Goal: Find specific page/section: Find specific page/section

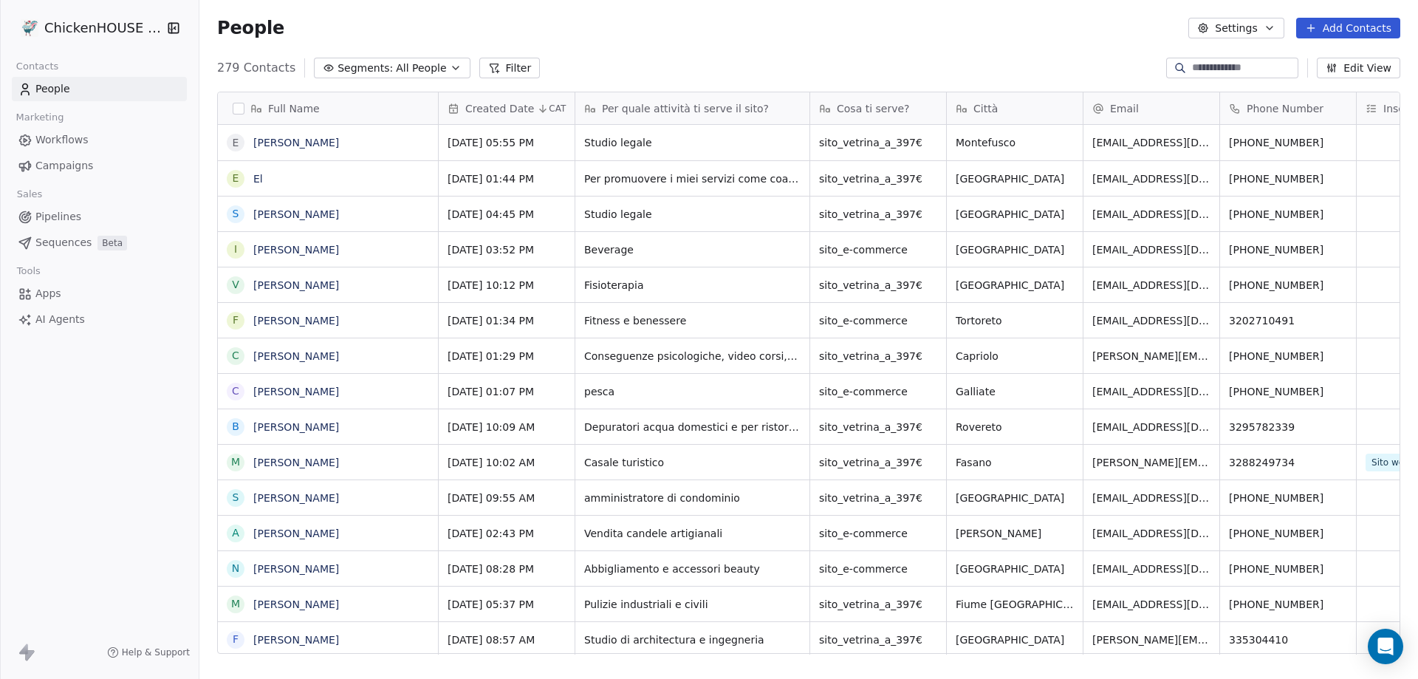
scroll to position [585, 1207]
click at [330, 322] on link "[PERSON_NAME]" at bounding box center [296, 321] width 86 height 12
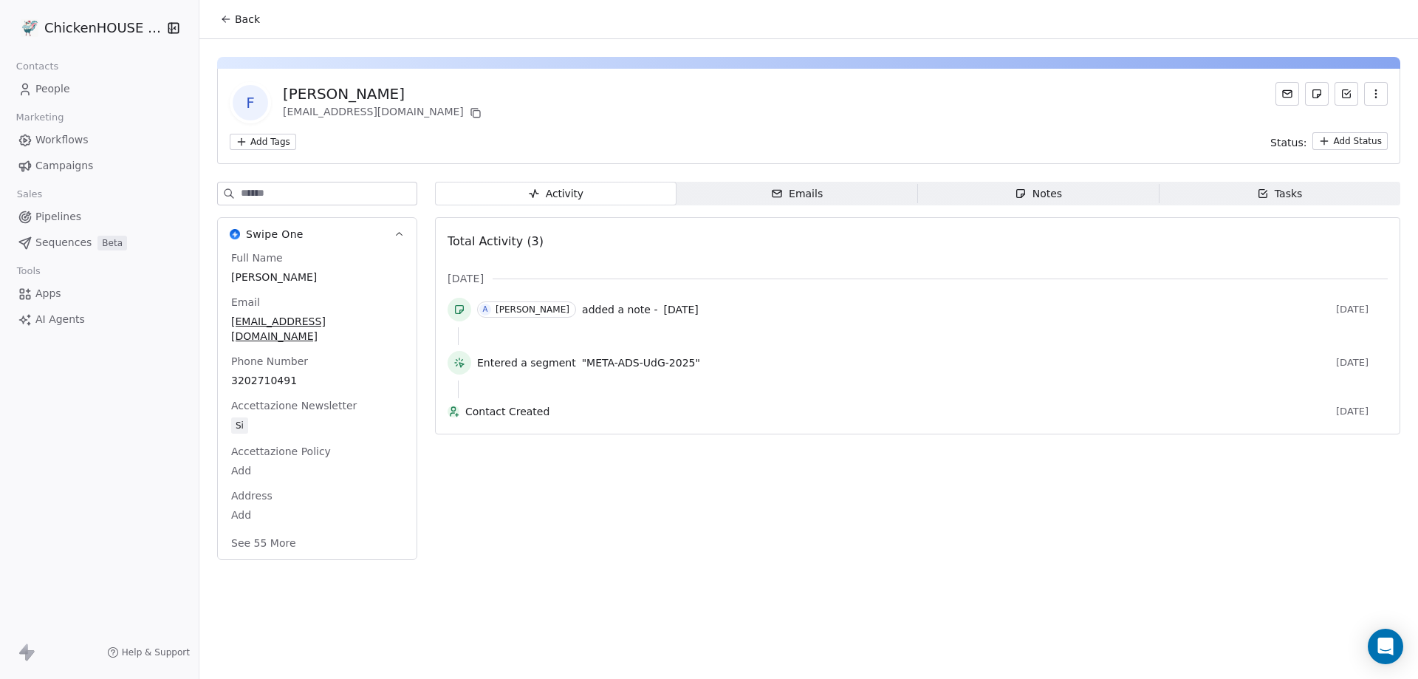
click at [1040, 195] on div "Notes" at bounding box center [1037, 194] width 47 height 16
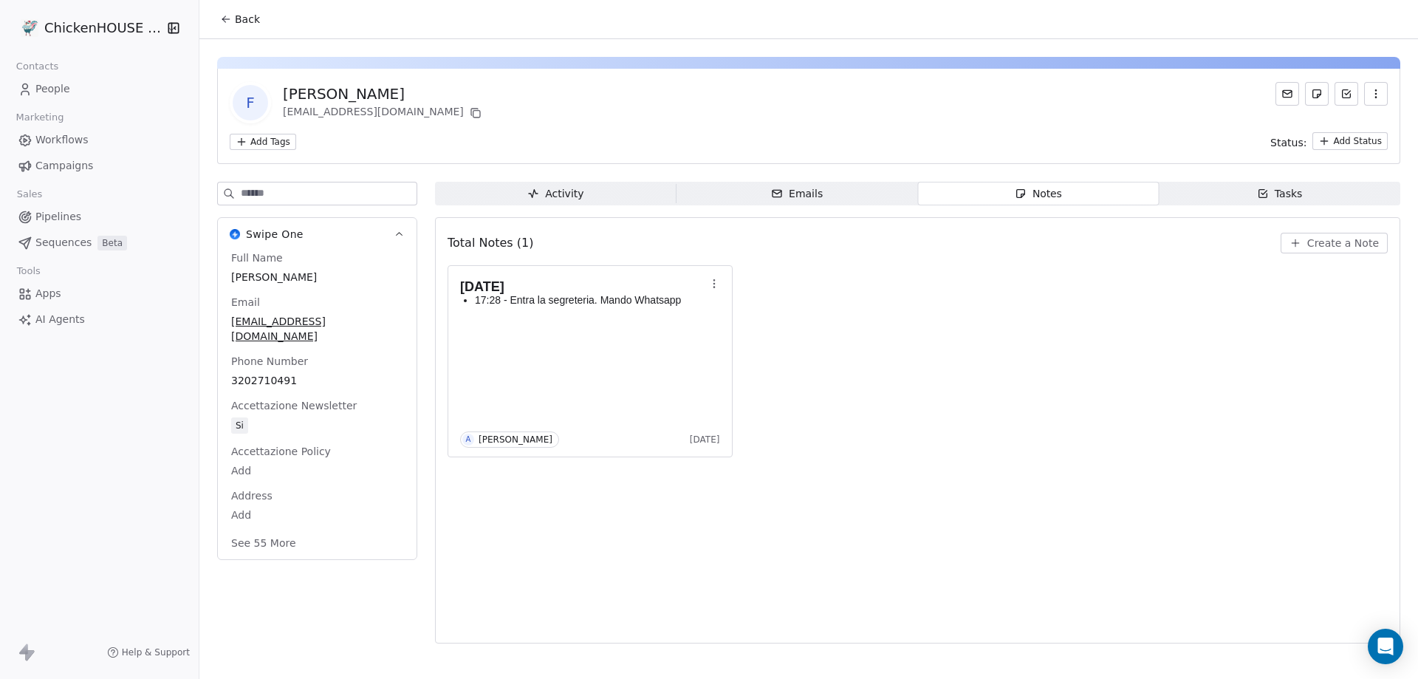
click at [65, 92] on span "People" at bounding box center [52, 89] width 35 height 16
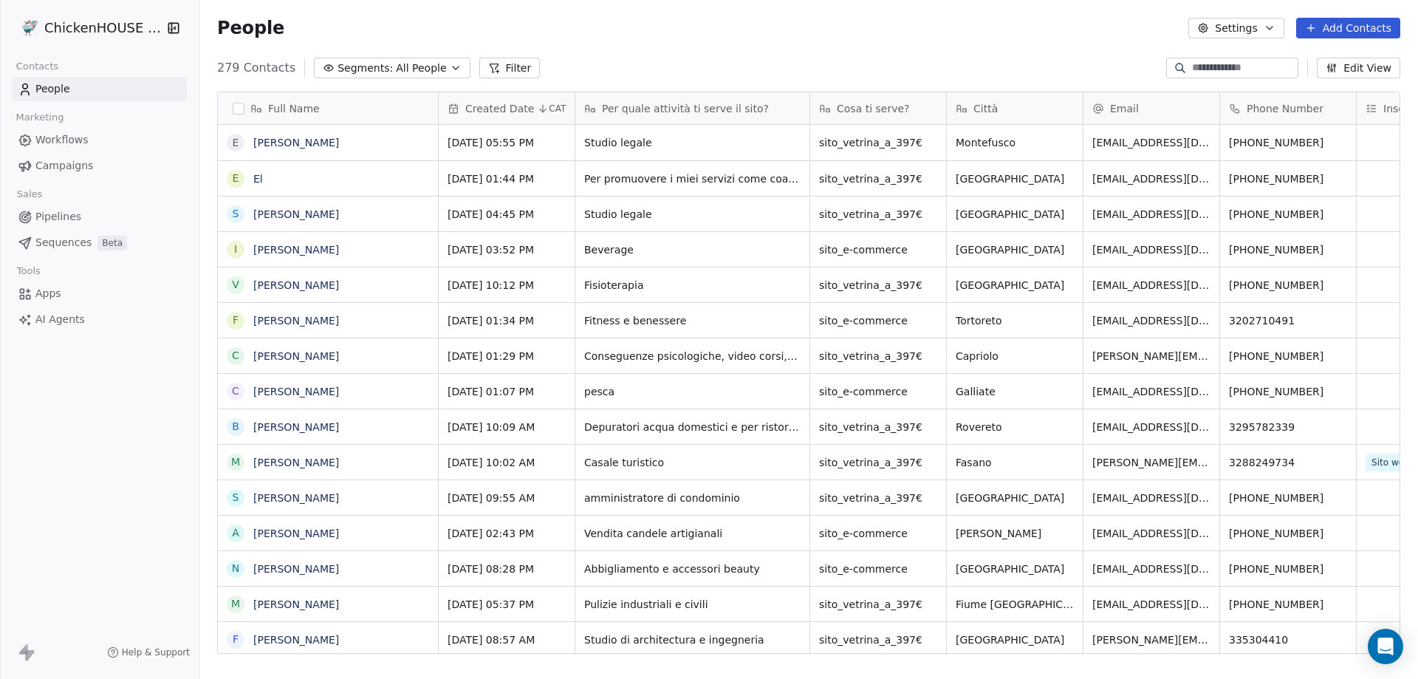
scroll to position [585, 1207]
click at [283, 285] on link "[PERSON_NAME]" at bounding box center [296, 285] width 86 height 12
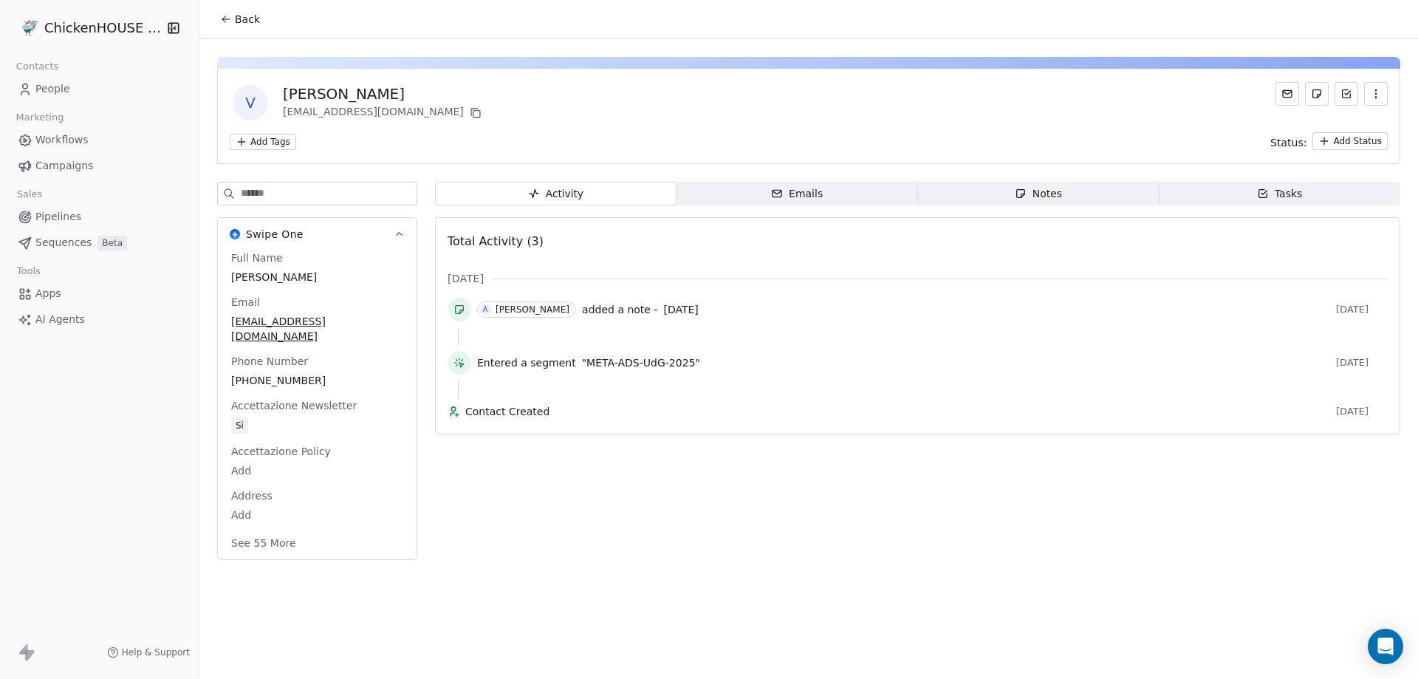
click at [1039, 203] on span "Notes Notes" at bounding box center [1038, 194] width 241 height 24
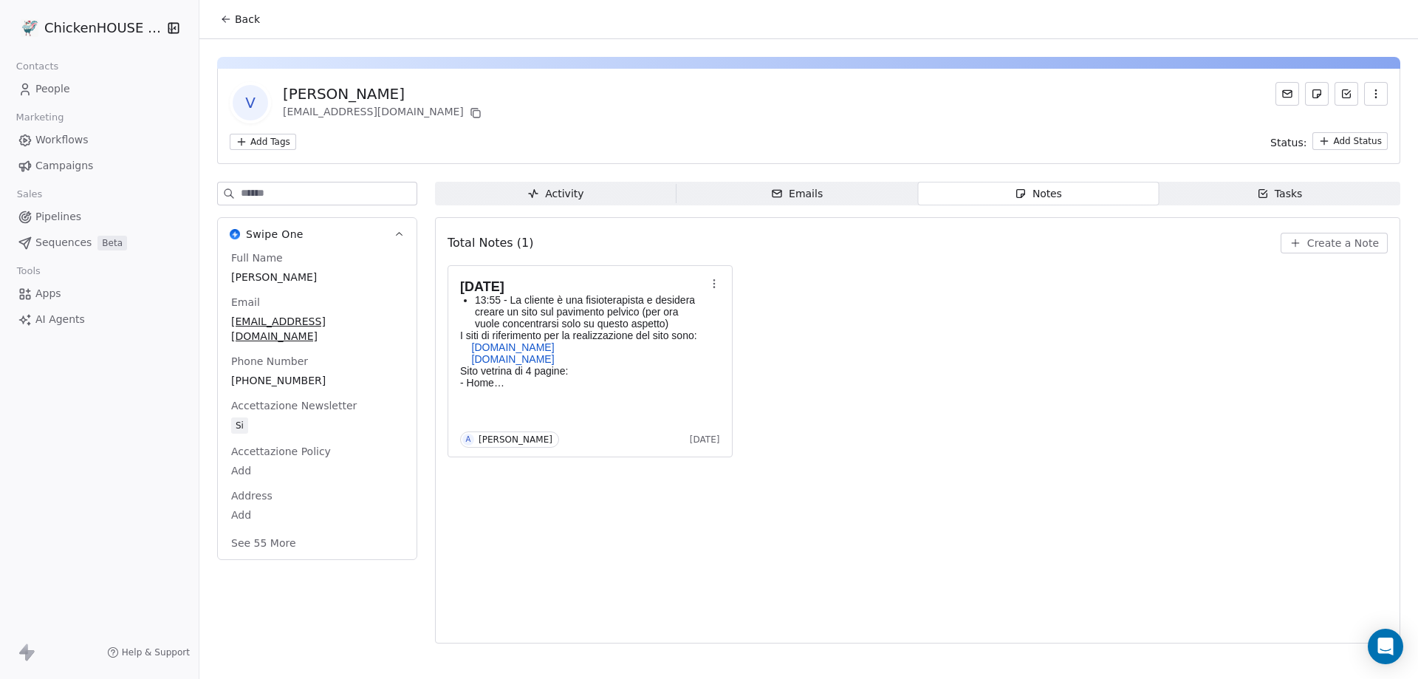
click at [54, 91] on span "People" at bounding box center [52, 89] width 35 height 16
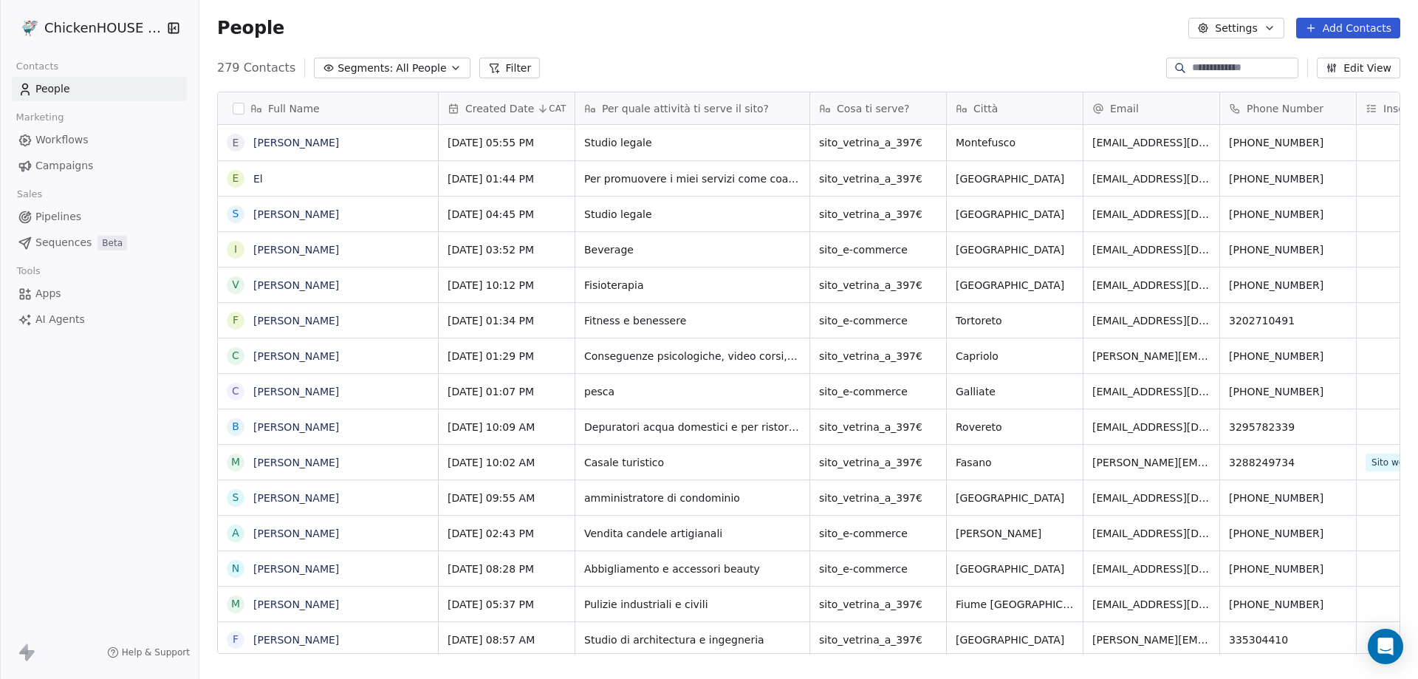
scroll to position [585, 1207]
click at [284, 281] on link "[PERSON_NAME]" at bounding box center [296, 285] width 86 height 12
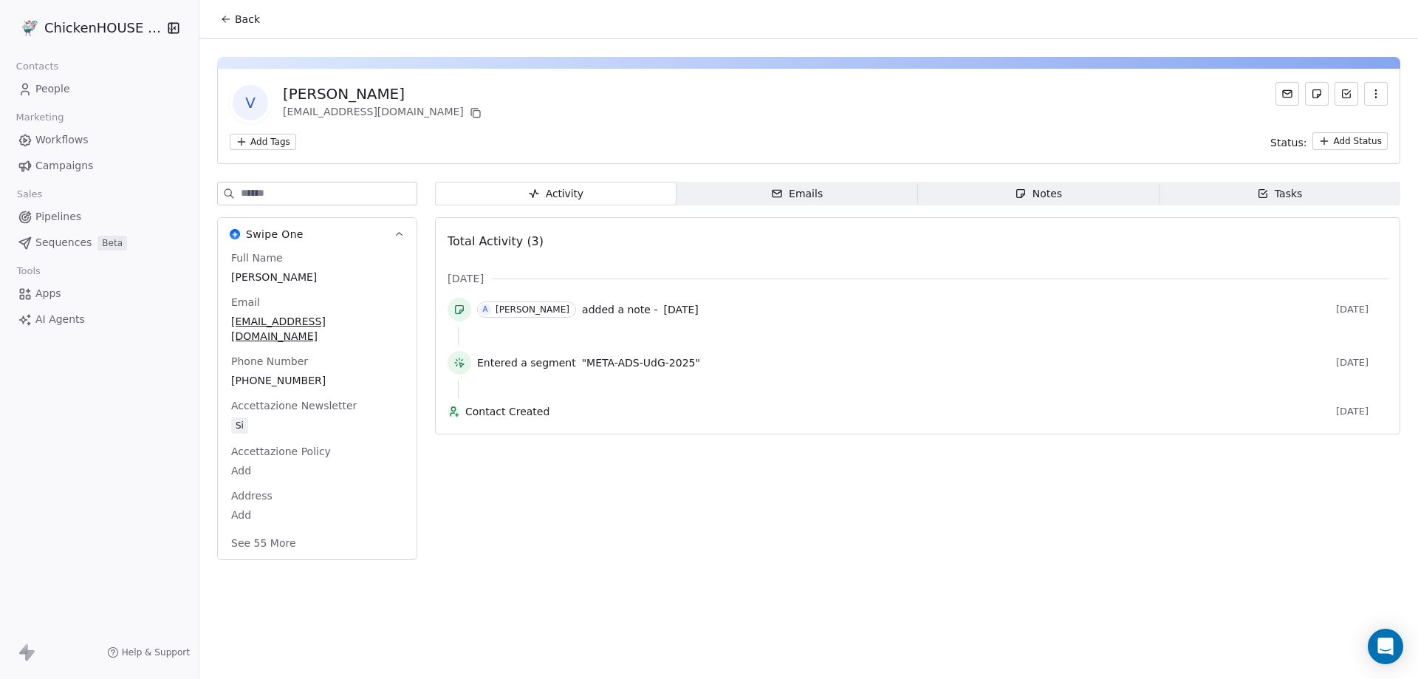
click at [1228, 191] on span "Tasks Tasks" at bounding box center [1278, 194] width 241 height 24
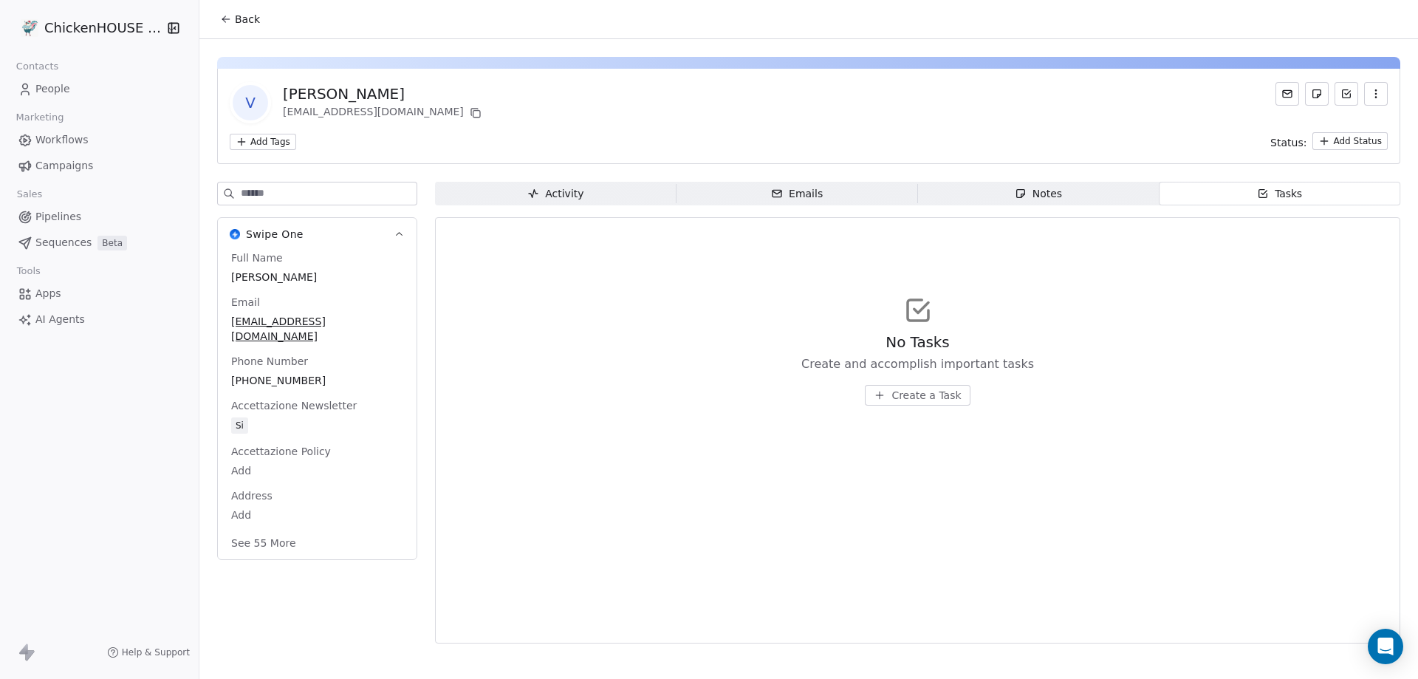
click at [1036, 193] on div "Notes" at bounding box center [1037, 194] width 47 height 16
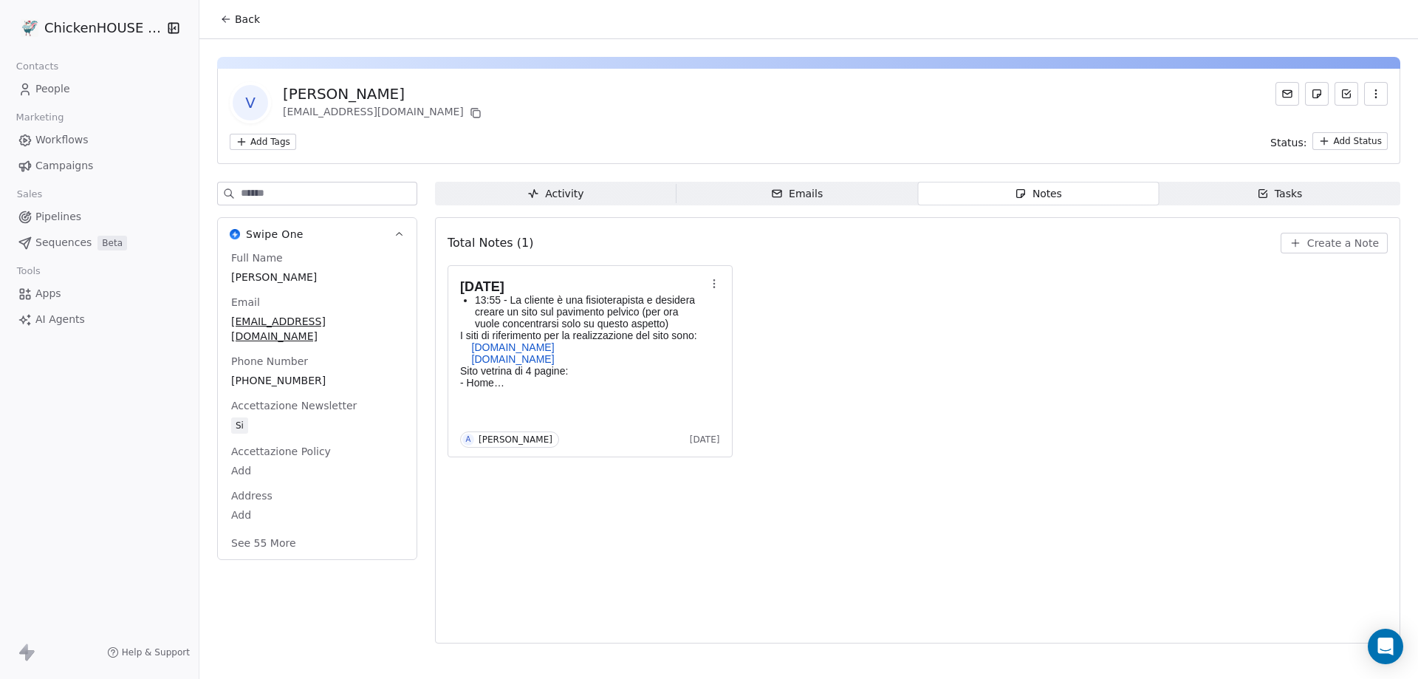
click at [58, 90] on span "People" at bounding box center [52, 89] width 35 height 16
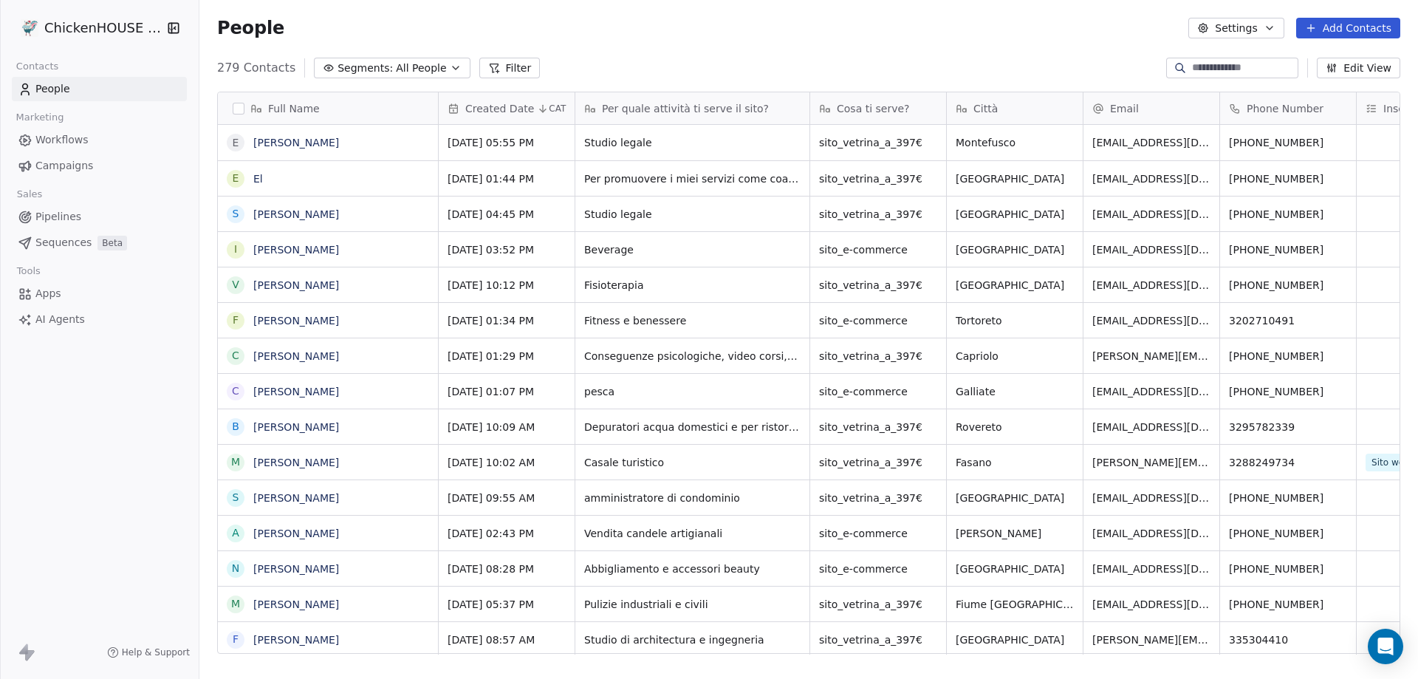
scroll to position [585, 1207]
click at [277, 248] on link "[PERSON_NAME]" at bounding box center [296, 250] width 86 height 12
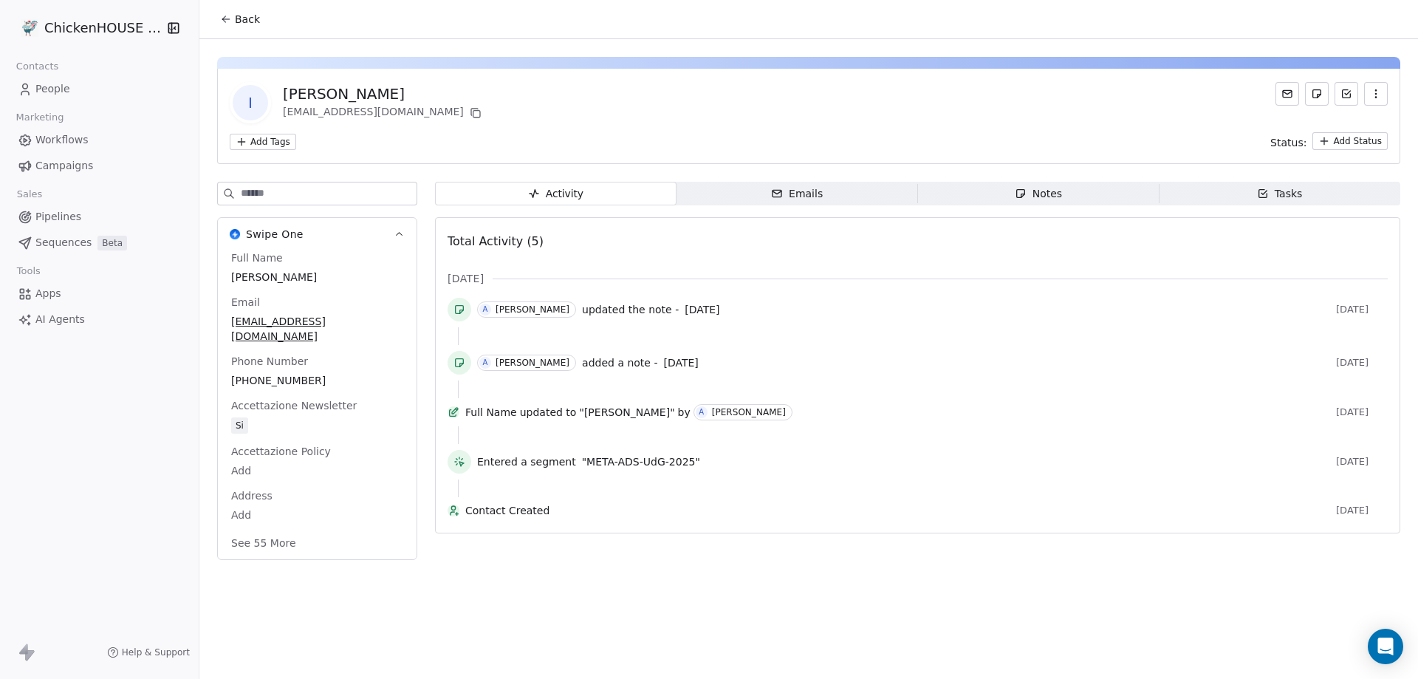
click at [1021, 186] on div "Notes" at bounding box center [1037, 194] width 47 height 16
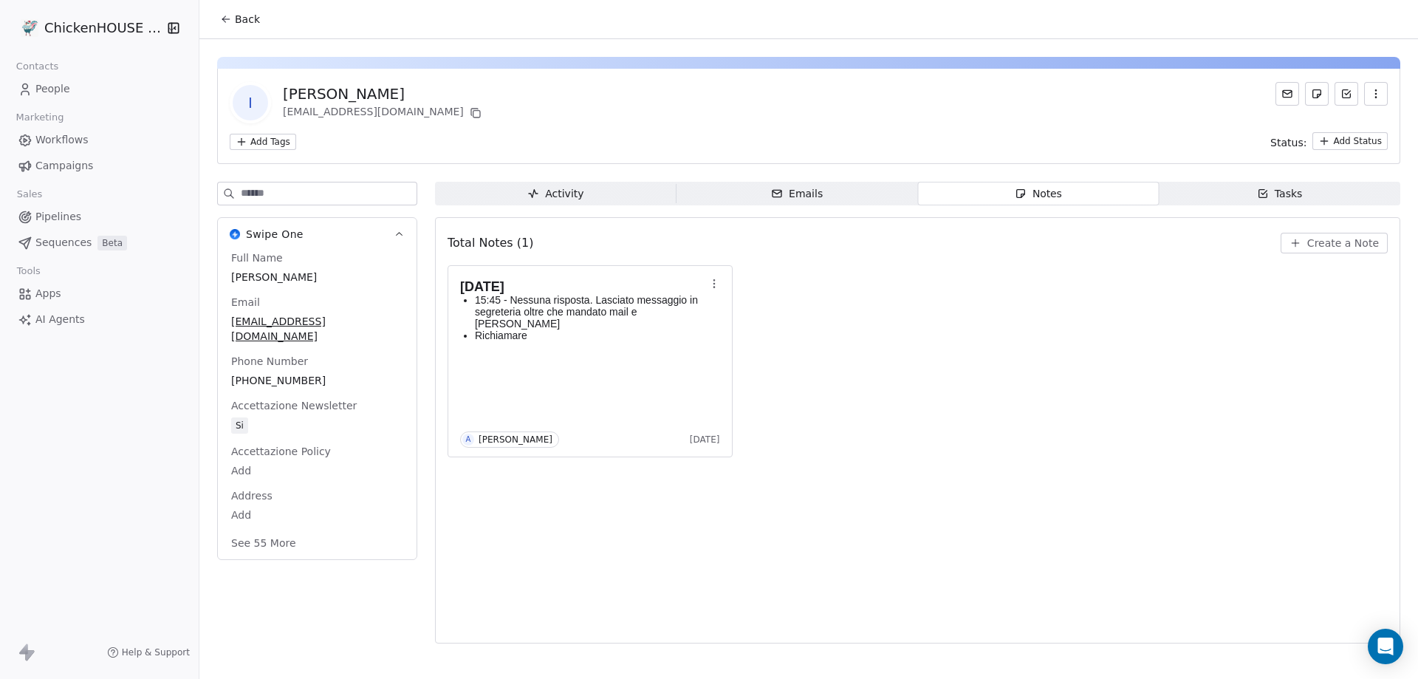
click at [70, 97] on link "People" at bounding box center [99, 89] width 175 height 24
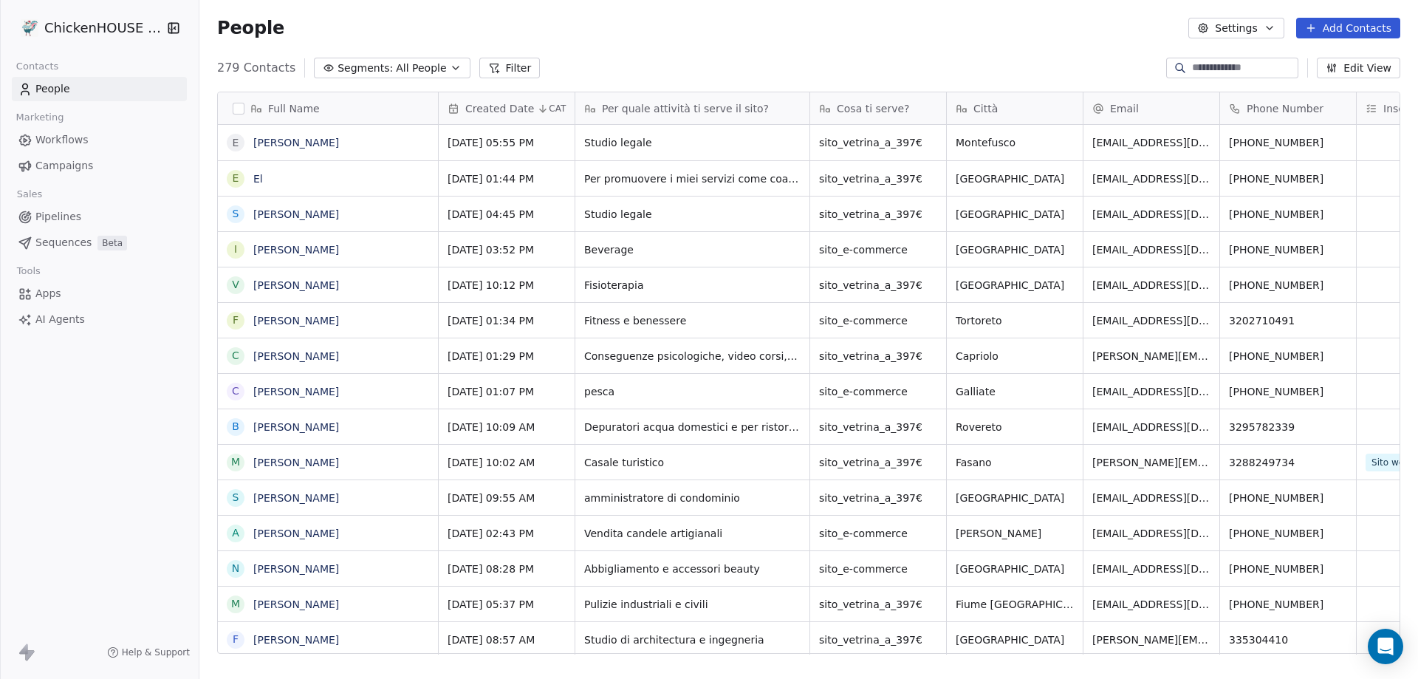
scroll to position [585, 1207]
click at [258, 179] on link "El" at bounding box center [258, 179] width 10 height 12
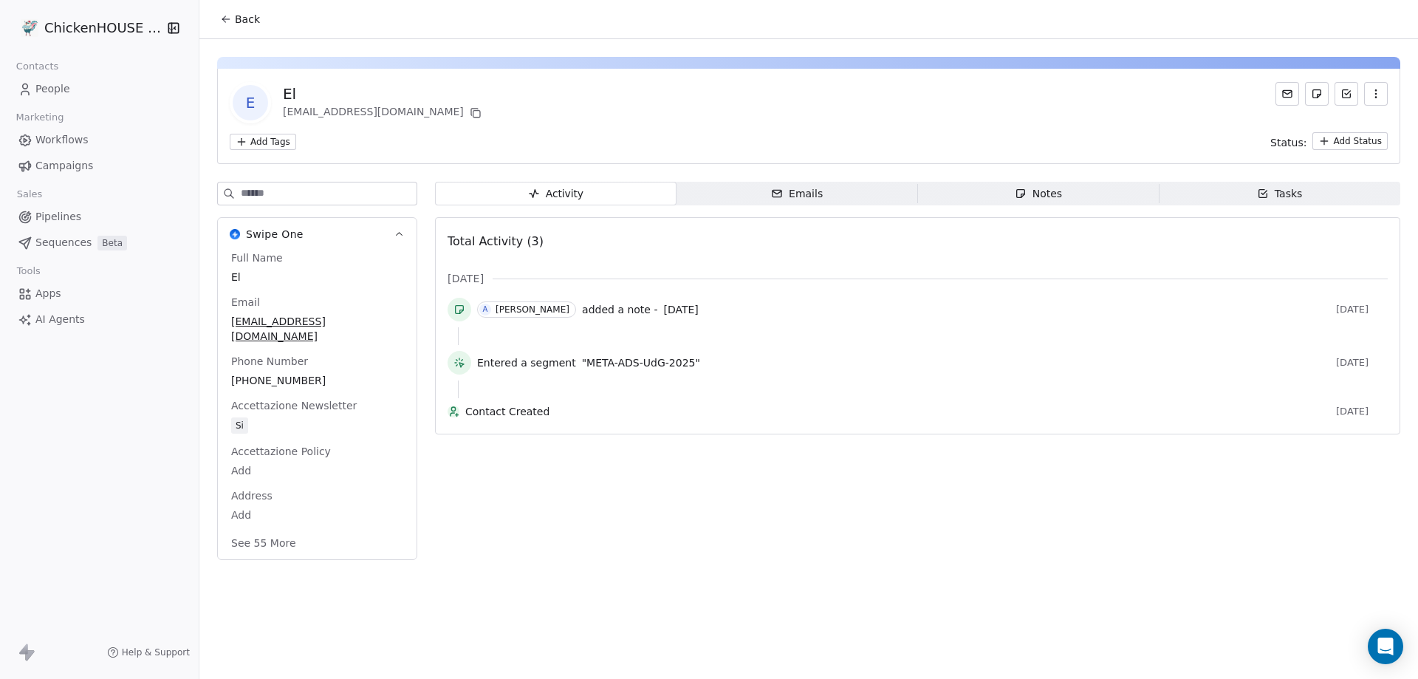
click at [1026, 197] on icon "button" at bounding box center [1020, 194] width 12 height 12
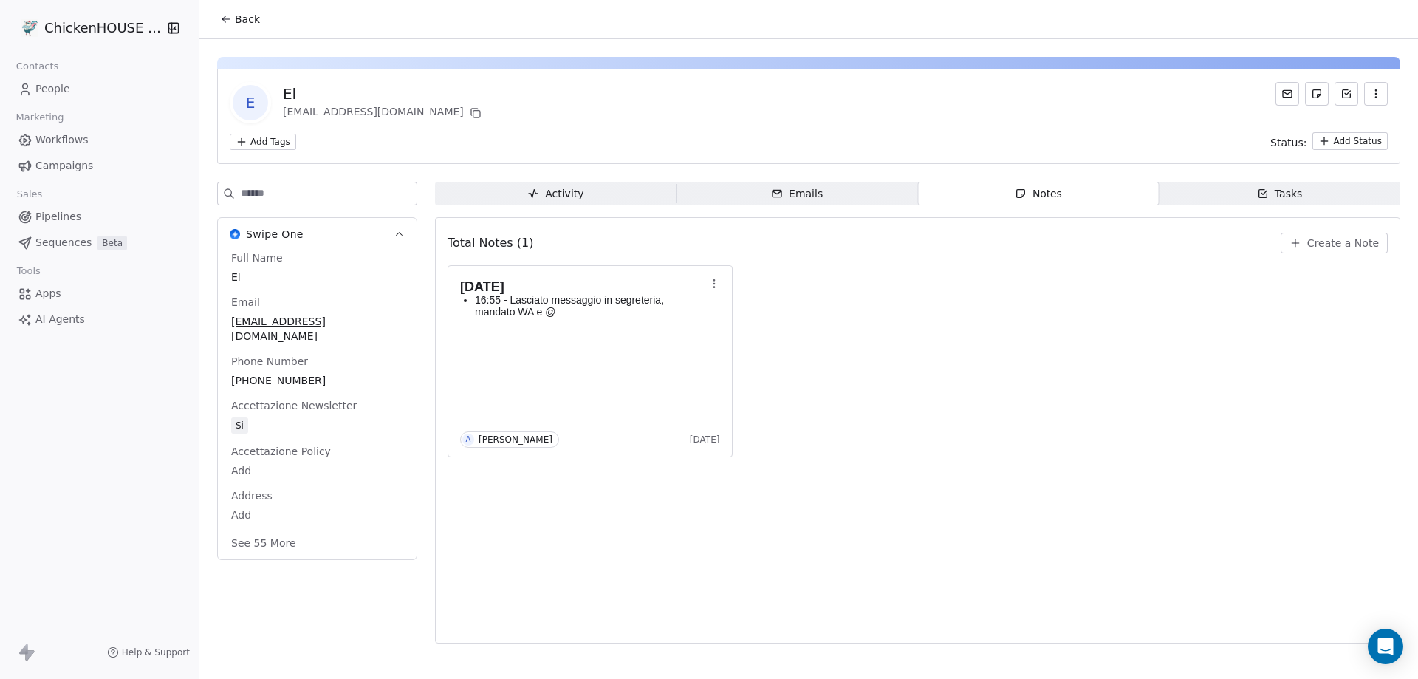
click at [54, 83] on span "People" at bounding box center [52, 89] width 35 height 16
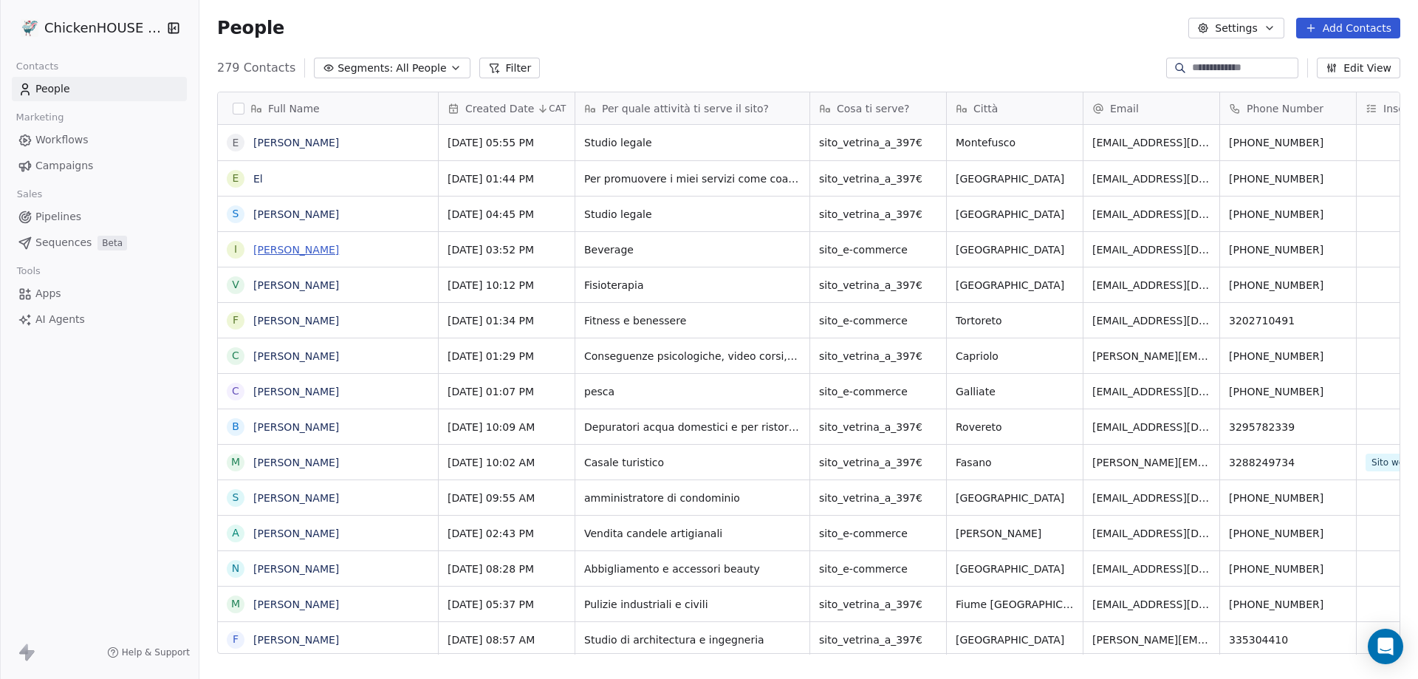
scroll to position [585, 1207]
click at [286, 316] on link "[PERSON_NAME]" at bounding box center [296, 321] width 86 height 12
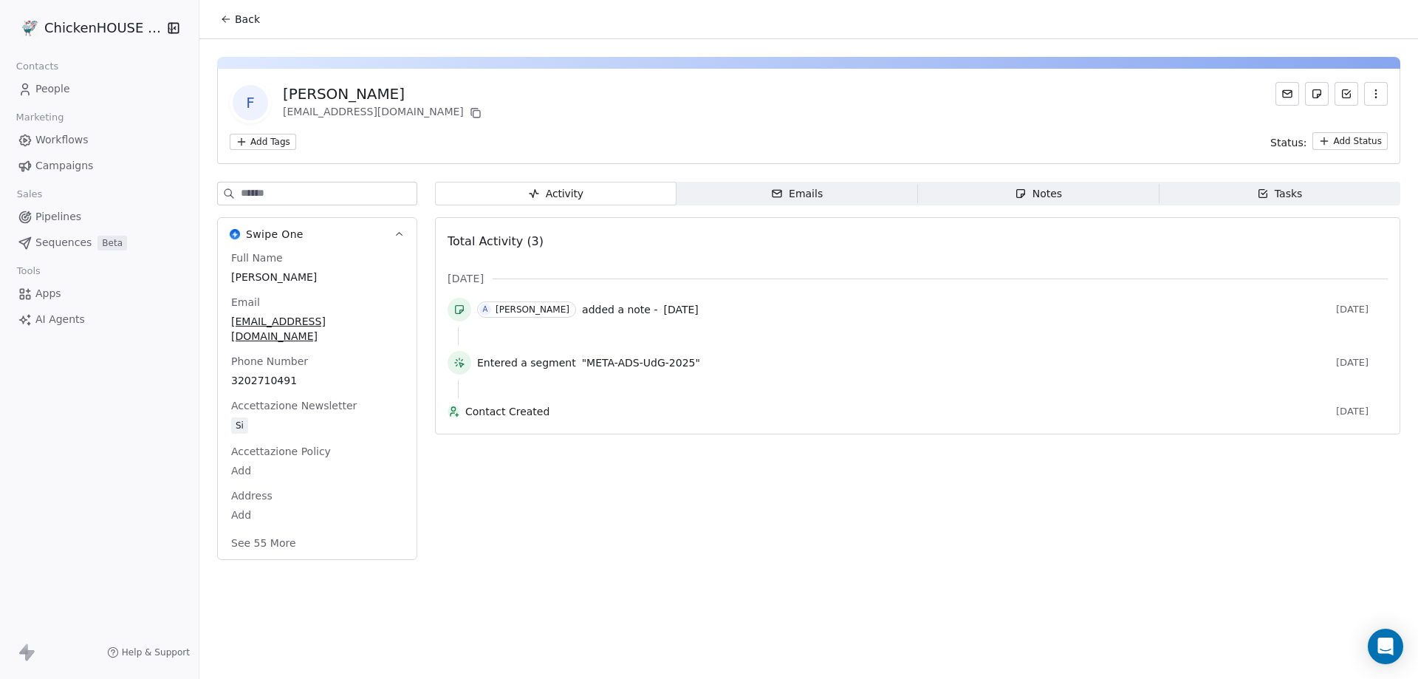
click at [1039, 201] on div "Notes" at bounding box center [1037, 194] width 47 height 16
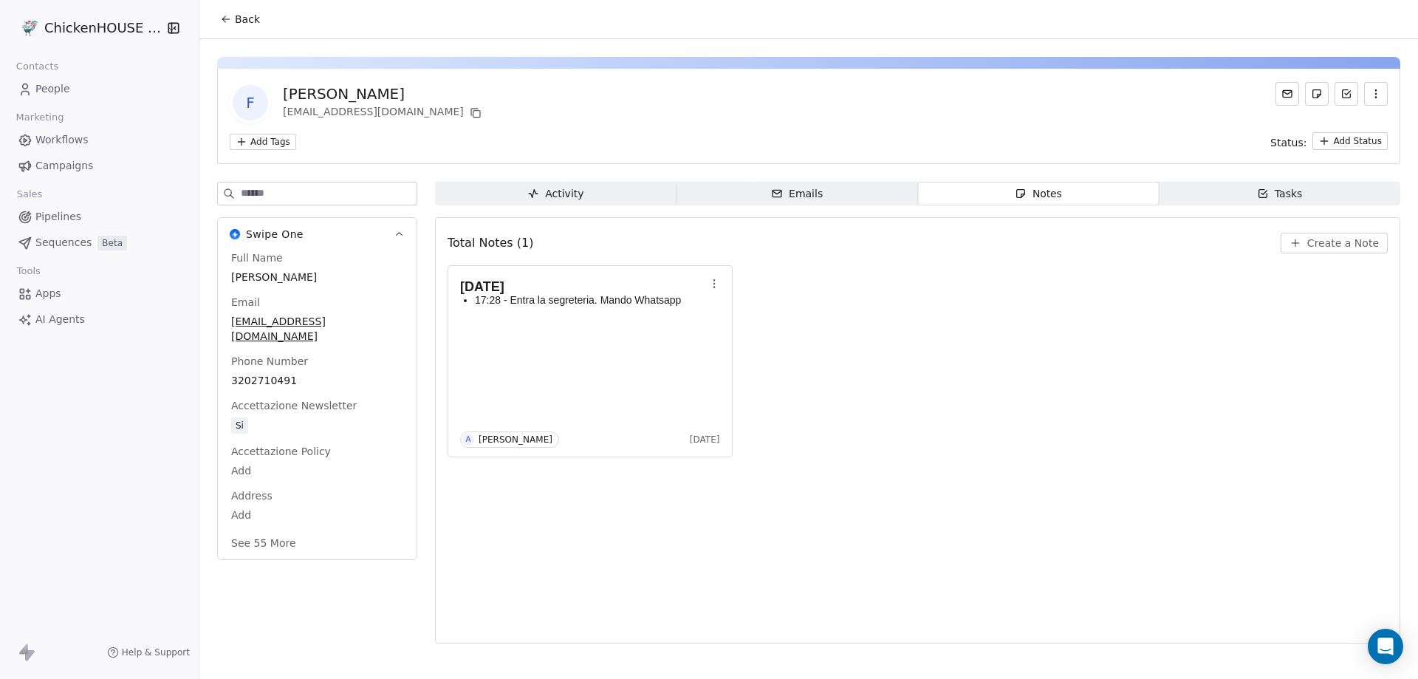
click at [50, 94] on span "People" at bounding box center [52, 89] width 35 height 16
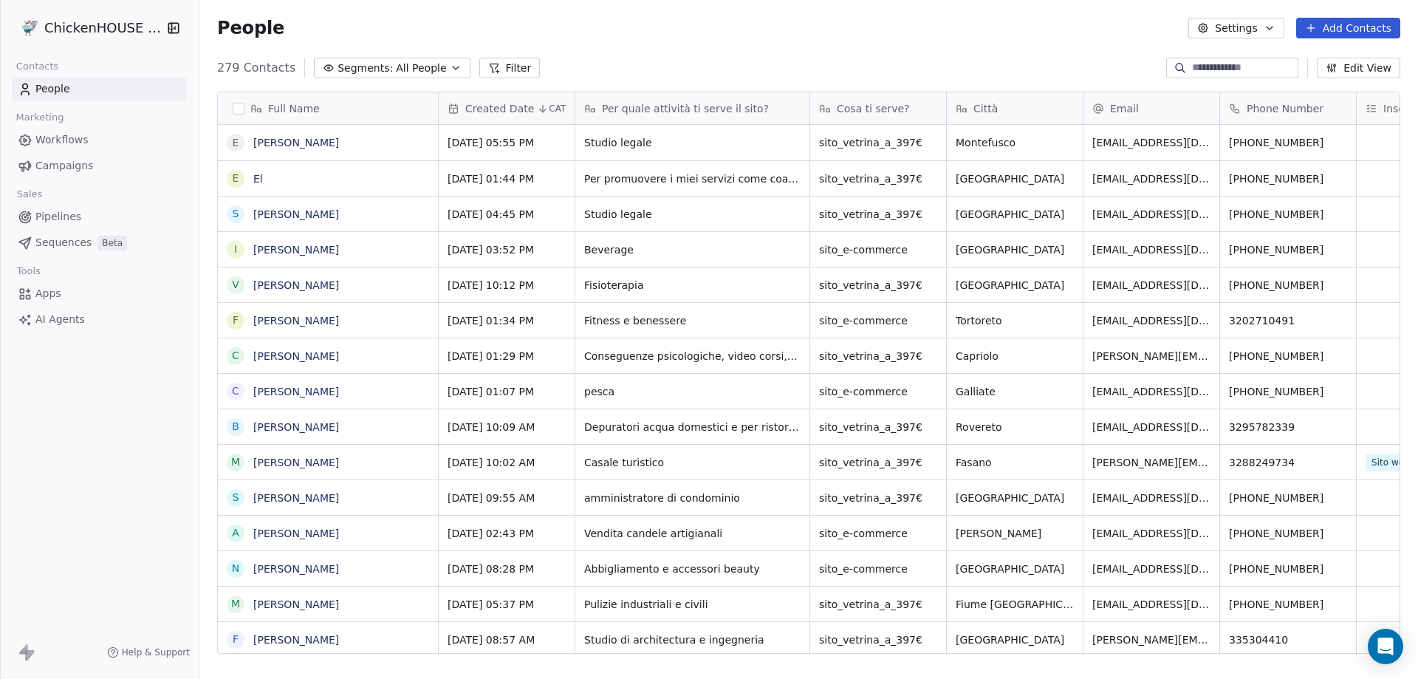
scroll to position [585, 1207]
click at [258, 182] on link "El" at bounding box center [258, 179] width 10 height 12
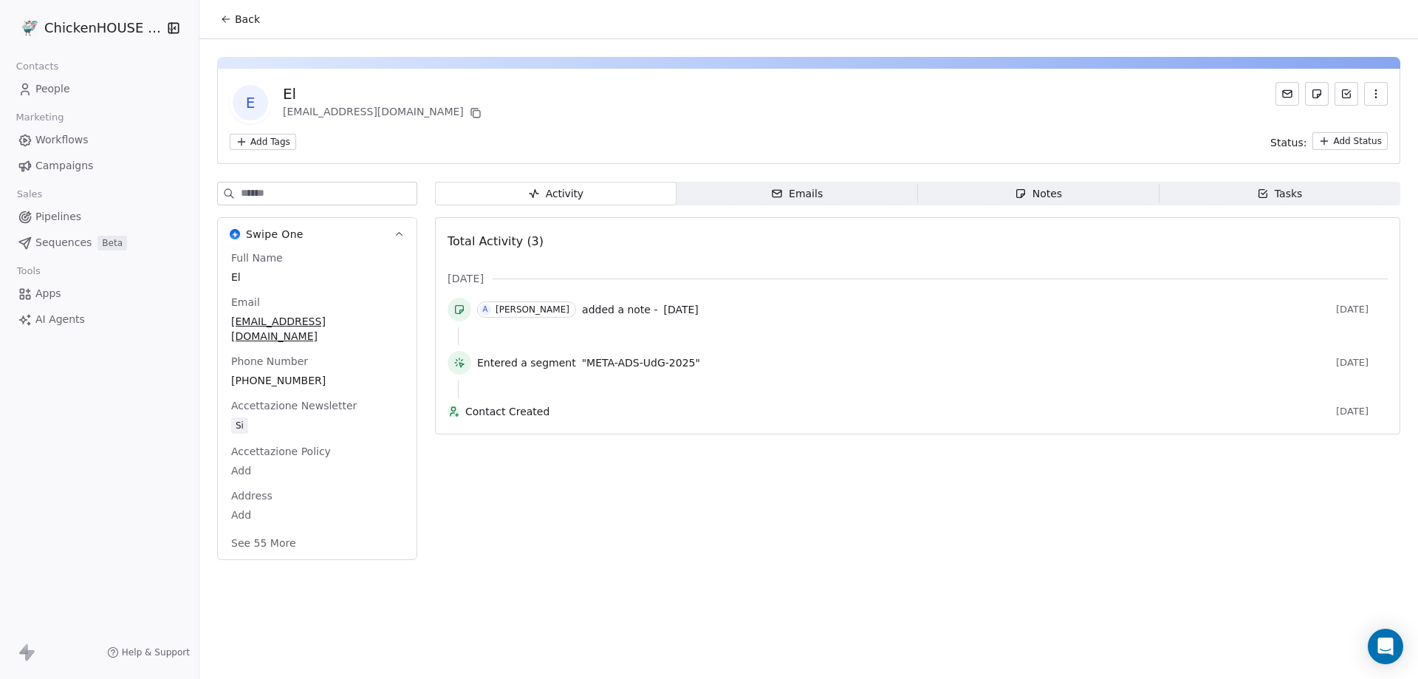
click at [1028, 199] on div "Notes" at bounding box center [1037, 194] width 47 height 16
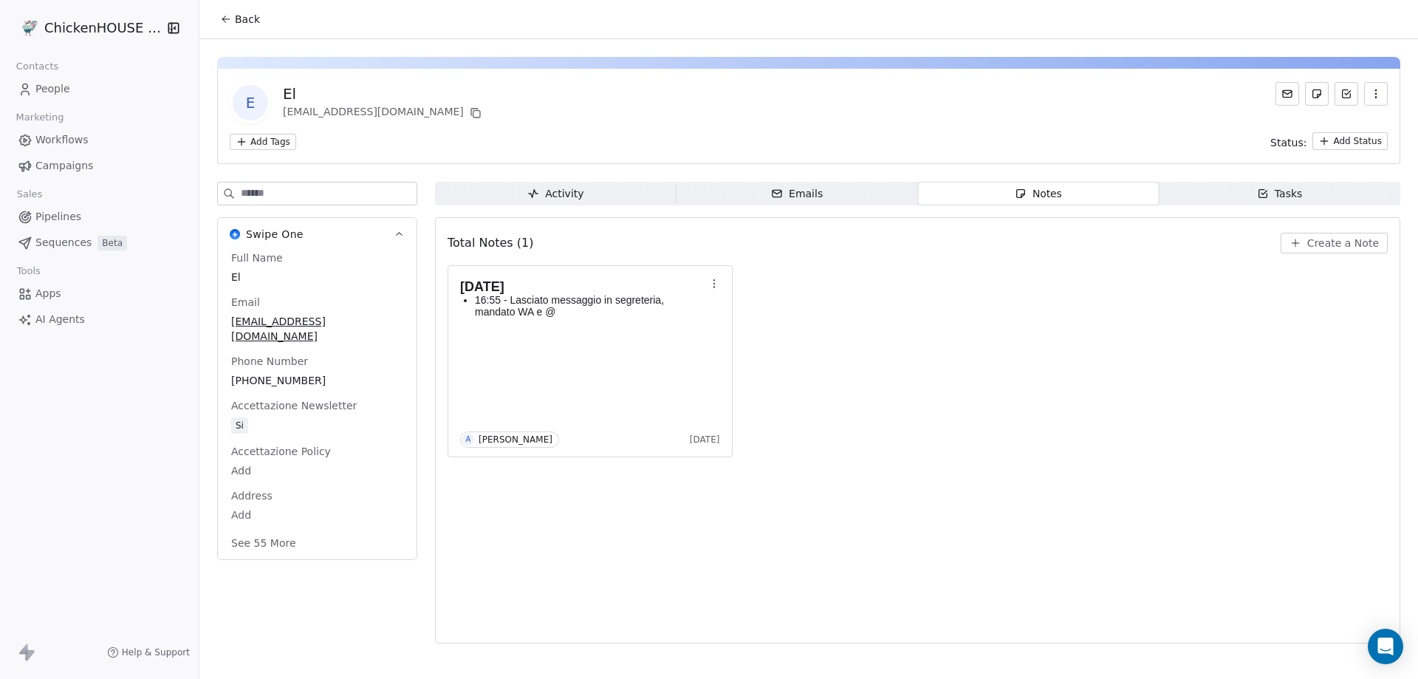
click at [38, 89] on span "People" at bounding box center [52, 89] width 35 height 16
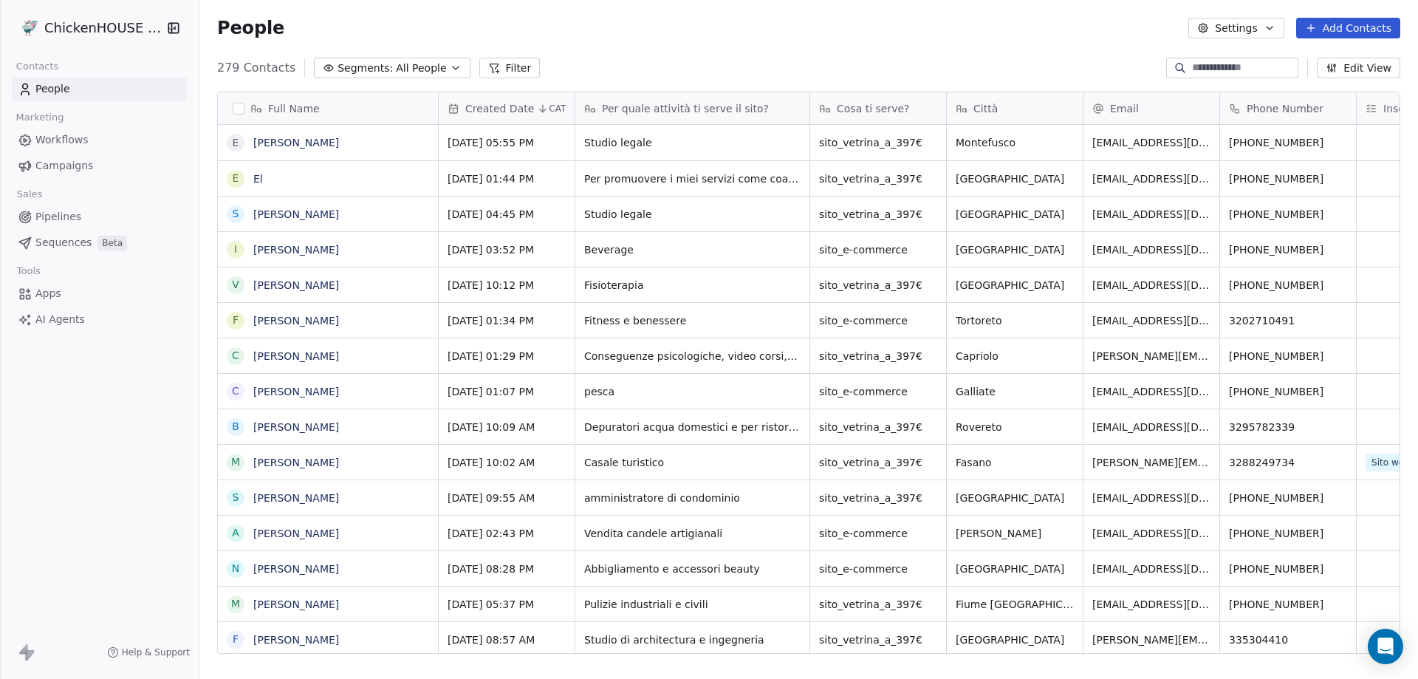
scroll to position [585, 1207]
